Goal: Information Seeking & Learning: Check status

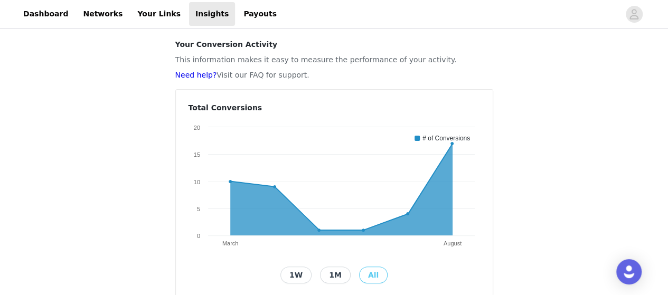
scroll to position [53, 0]
